Goal: Transaction & Acquisition: Purchase product/service

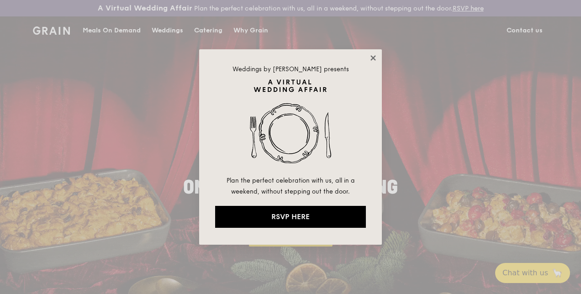
click at [373, 56] on icon at bounding box center [373, 58] width 8 height 8
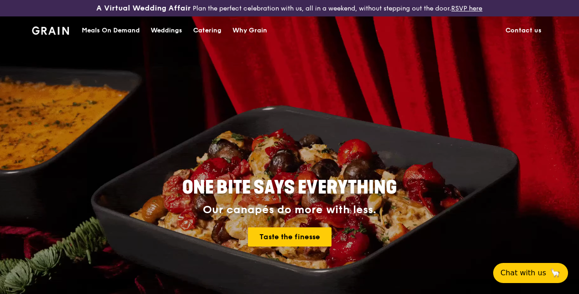
click at [133, 41] on div "Meals On Demand" at bounding box center [111, 30] width 58 height 27
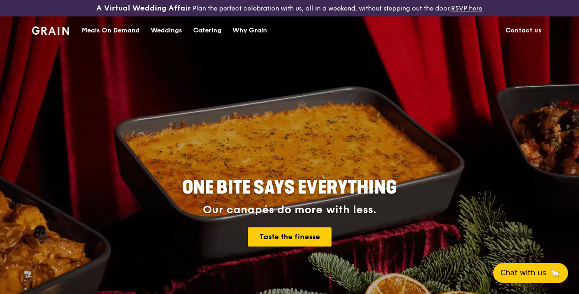
click at [91, 36] on div "Meals On Demand" at bounding box center [111, 30] width 58 height 27
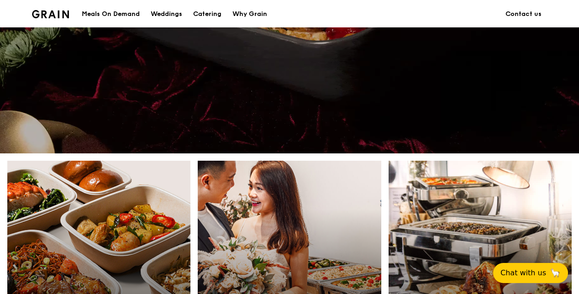
scroll to position [366, 0]
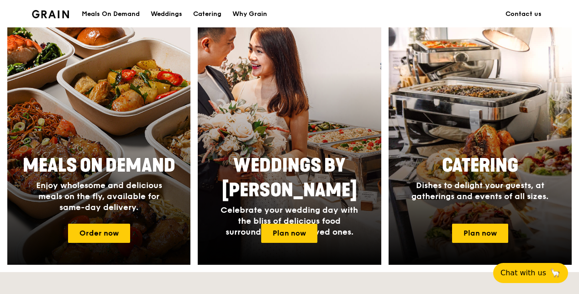
click at [115, 159] on div "Meals On Demand Enjoy wholesome and delicious meals on the fly, available for s…" at bounding box center [99, 183] width 183 height 67
click at [103, 243] on link "Order now" at bounding box center [99, 233] width 62 height 19
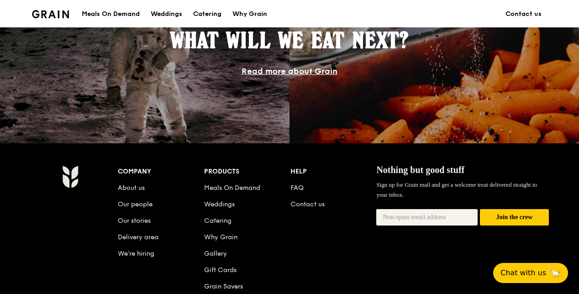
scroll to position [949, 0]
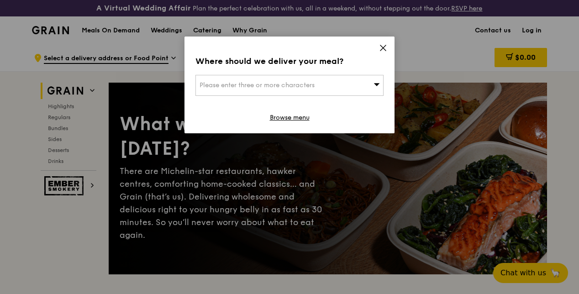
click at [329, 81] on div "Please enter three or more characters" at bounding box center [290, 85] width 188 height 21
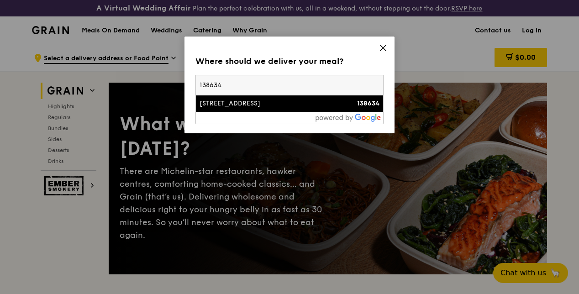
type input "138634"
click at [314, 105] on div "[STREET_ADDRESS]" at bounding box center [267, 103] width 135 height 9
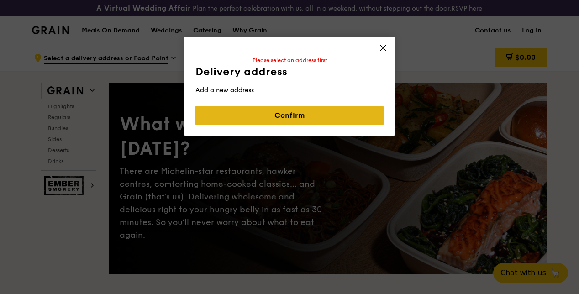
click at [313, 122] on div "Delivery address Pick up from a Food Point Please select an address first Deliv…" at bounding box center [290, 90] width 188 height 70
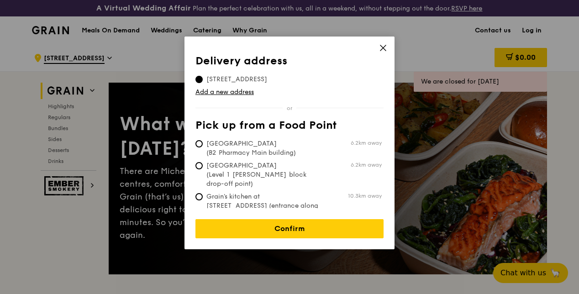
scroll to position [91, 0]
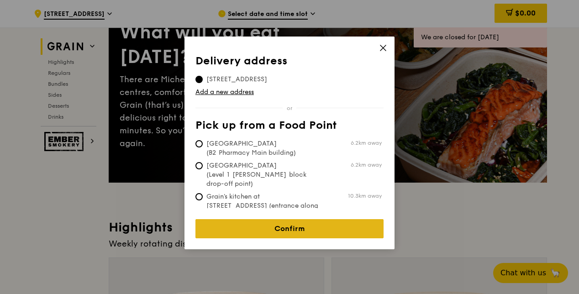
click at [273, 219] on link "Confirm" at bounding box center [290, 228] width 188 height 19
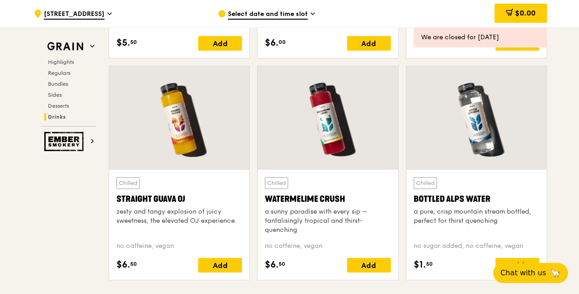
scroll to position [3829, 0]
